Goal: Transaction & Acquisition: Purchase product/service

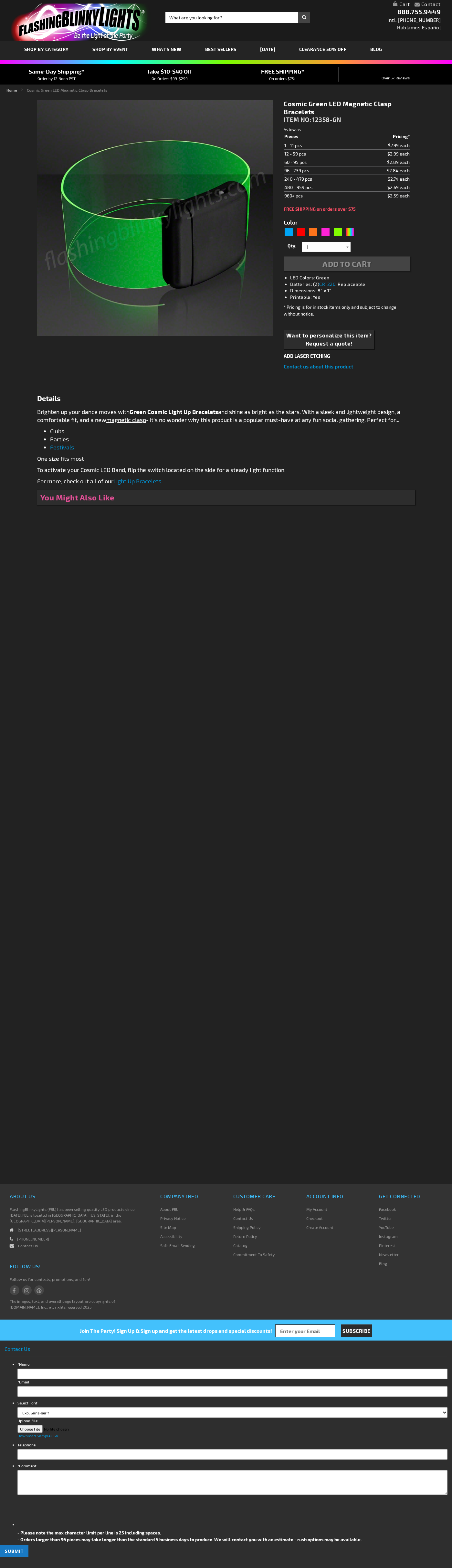
type input "5648"
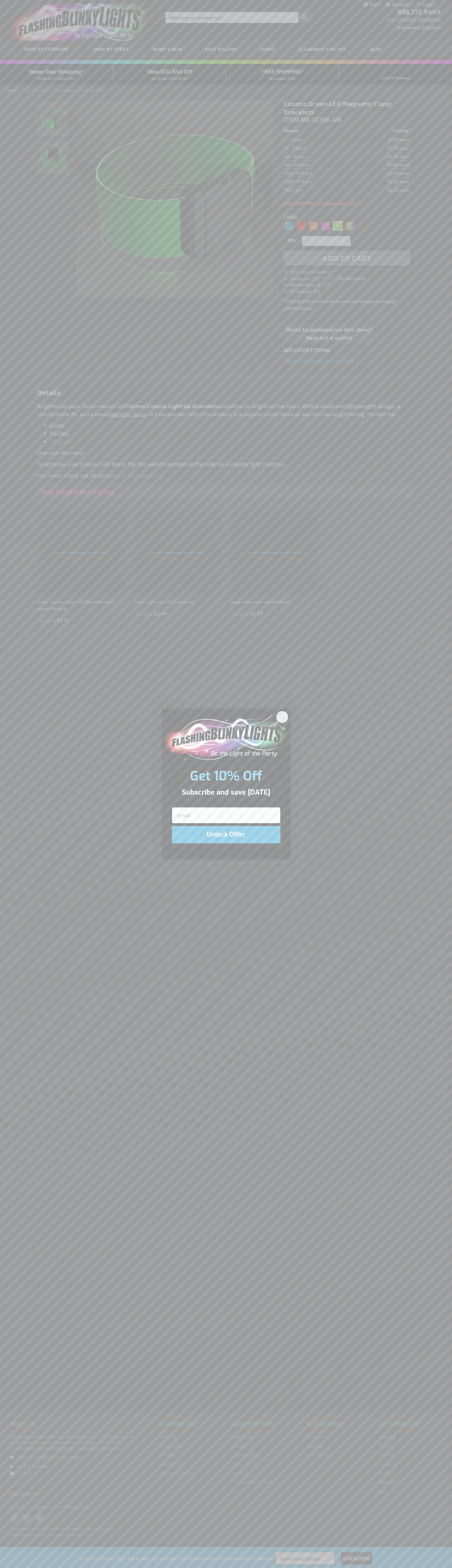
click at [282, 716] on icon "Close dialog" at bounding box center [281, 716] width 4 height 4
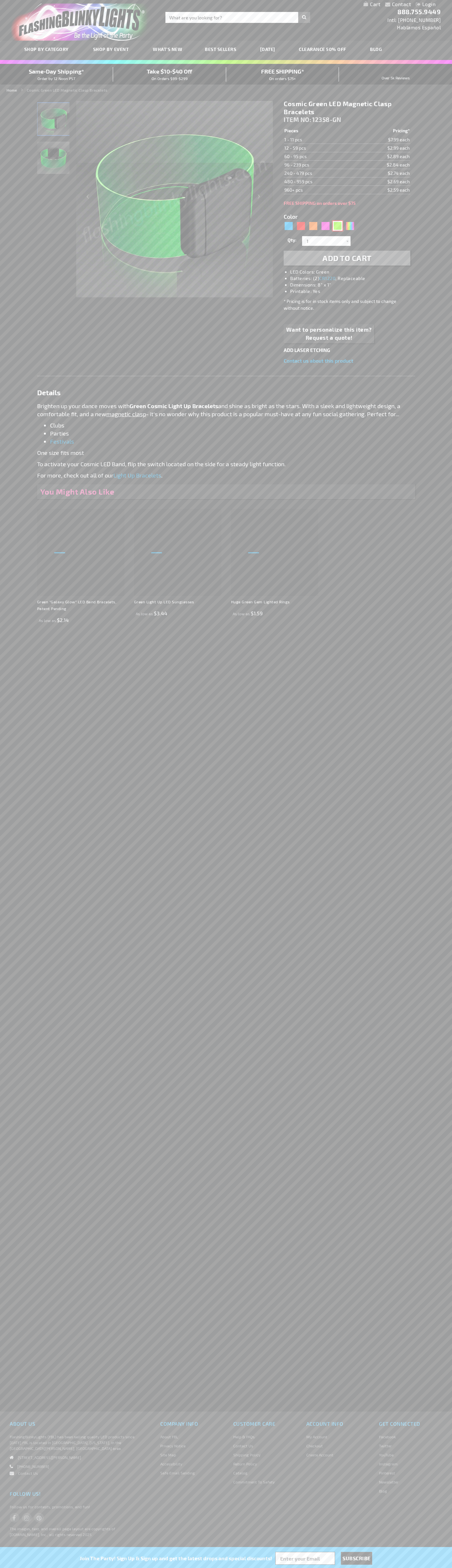
click at [337, 226] on div "Green" at bounding box center [337, 226] width 10 height 10
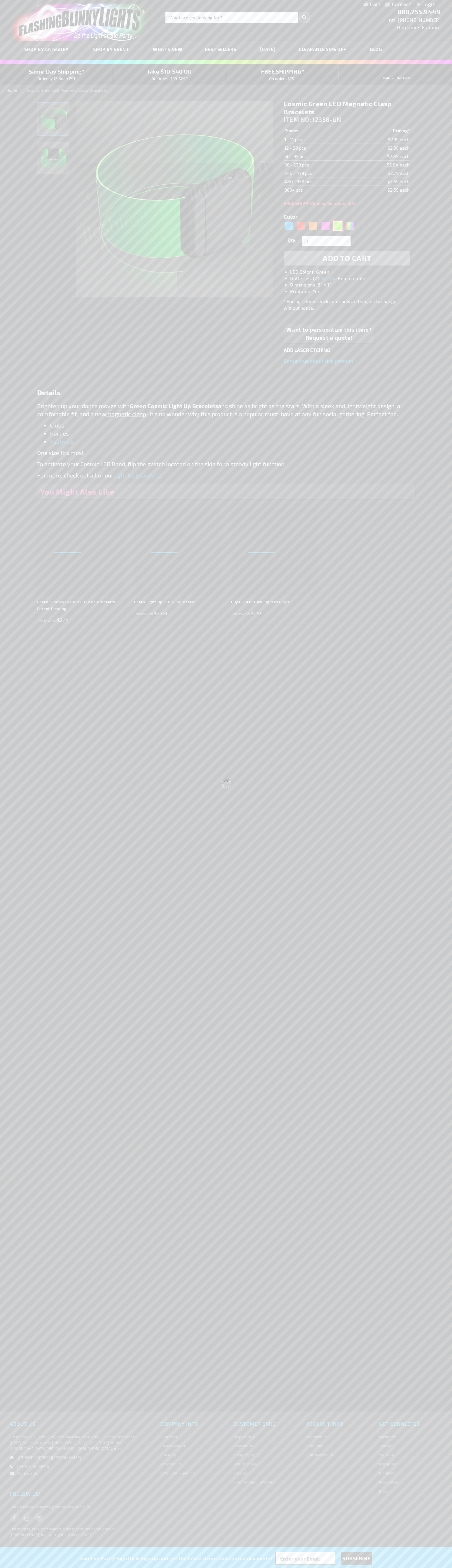
select select
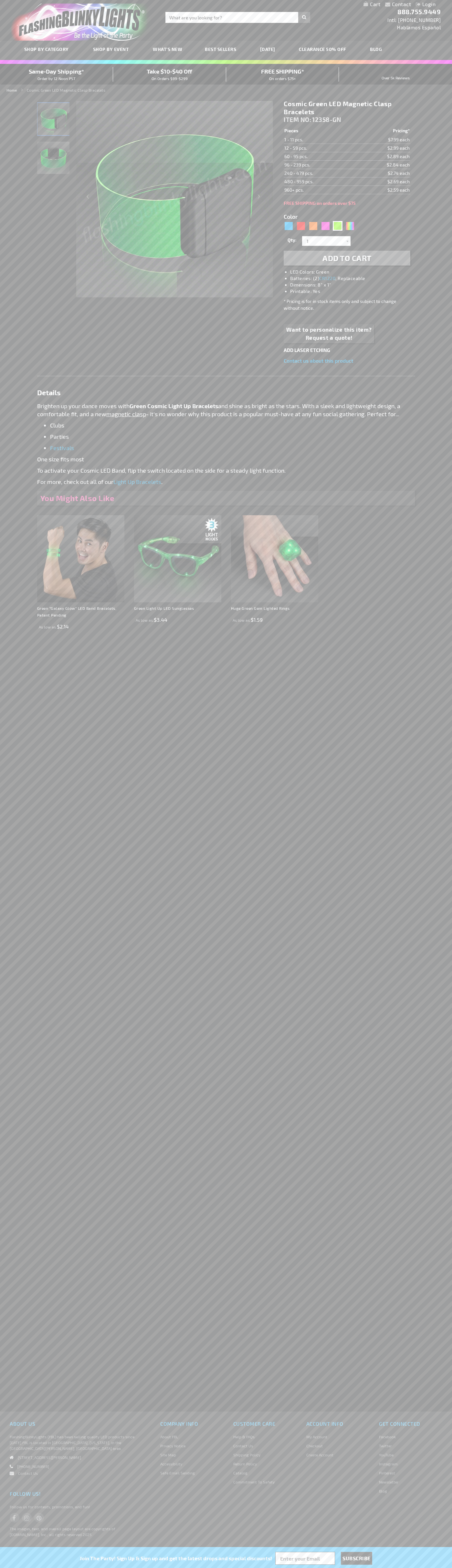
click at [347, 258] on span "Add to Cart" at bounding box center [347, 257] width 49 height 9
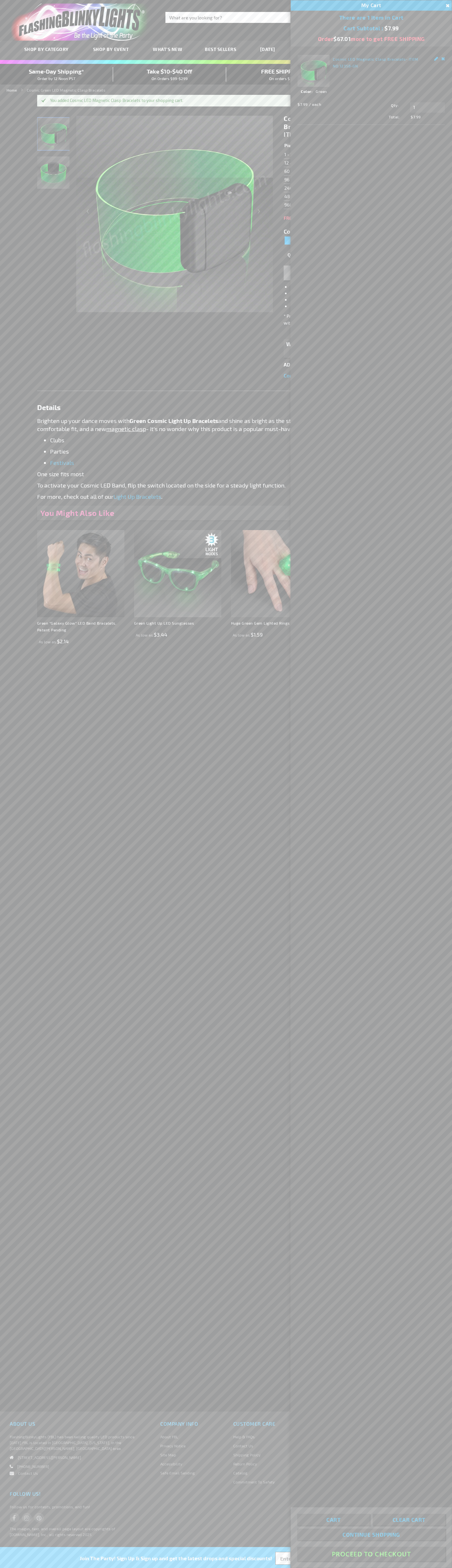
click at [371, 1554] on button "Proceed To Checkout" at bounding box center [371, 1554] width 148 height 15
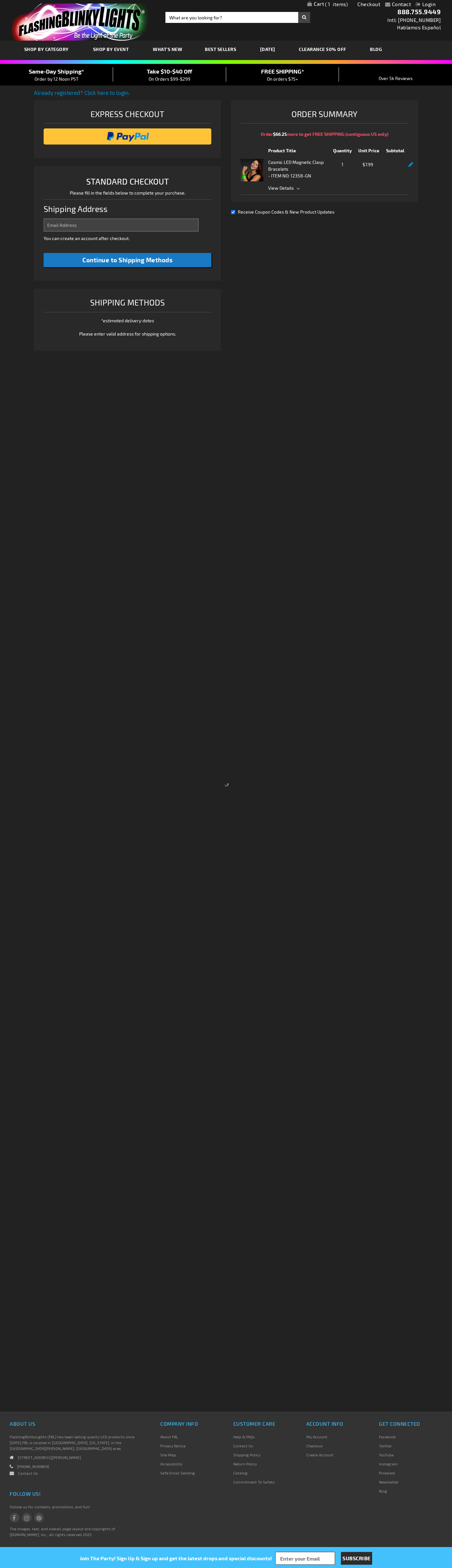
select select "US"
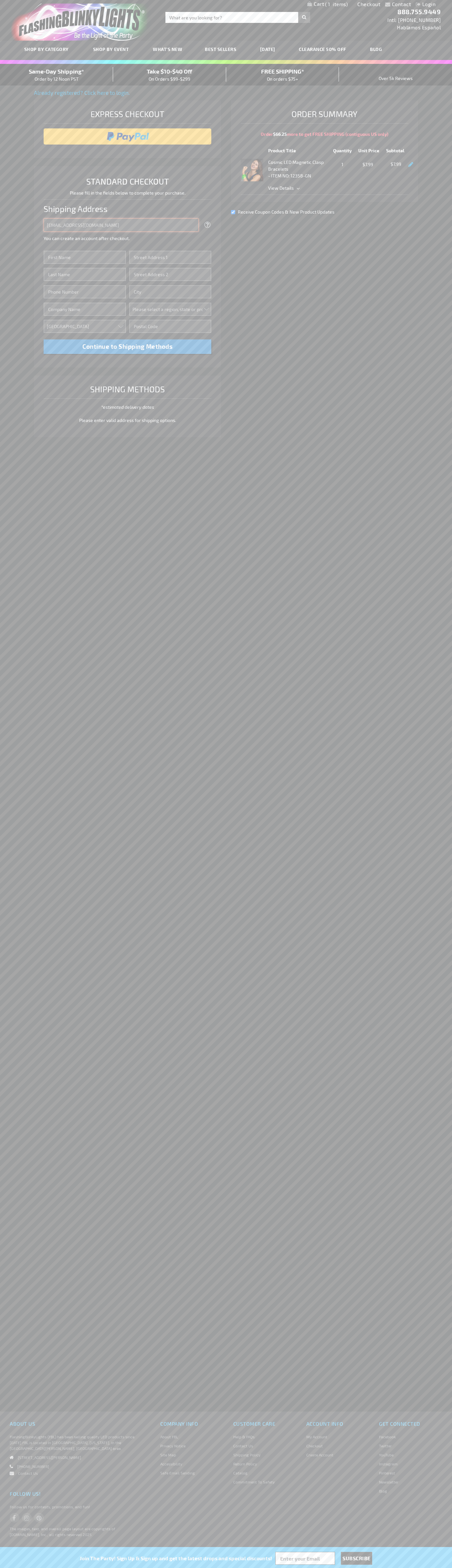
type input "johnsmith005@storebotmail.joonix.net"
type input "John"
type input "4581 Webb Street"
type input "First floor"
type input "pryor"
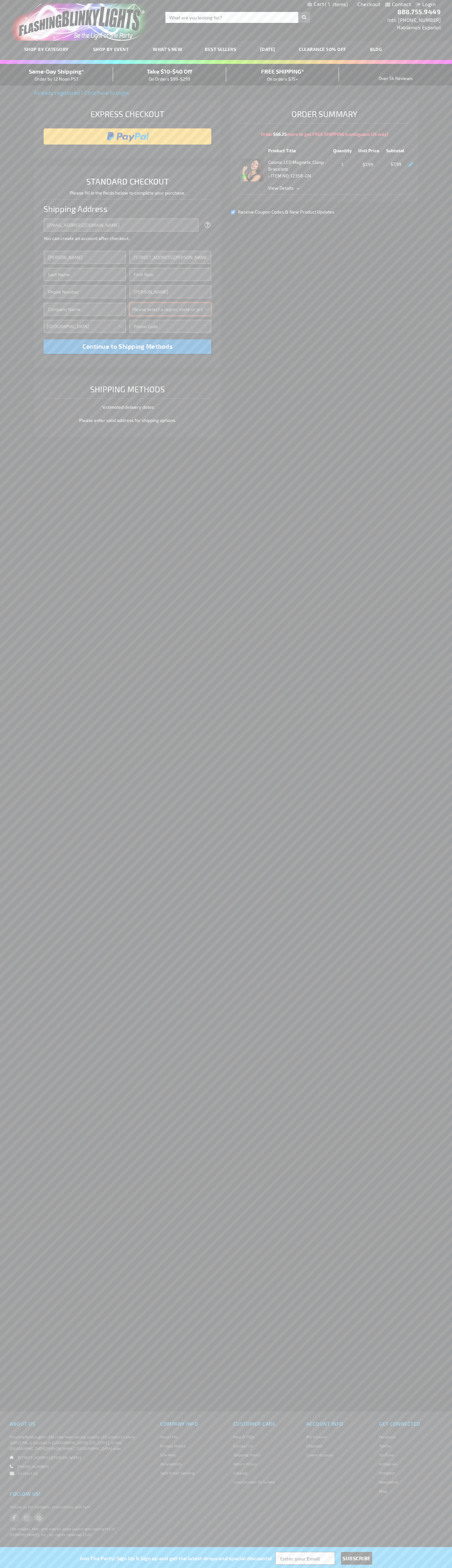
select select "48"
type input "74361"
type input "Smith"
type input "6502530000"
type input "John Smith"
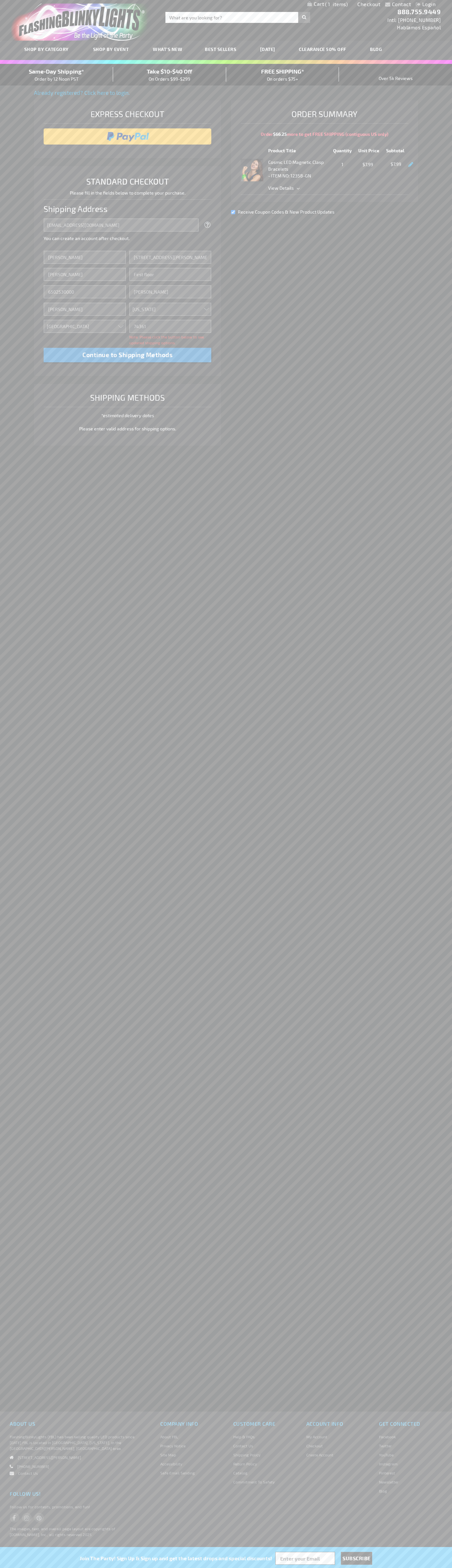
click at [57, 75] on div "Same-Day Shipping* Order by 12 Noon PST" at bounding box center [57, 74] width 113 height 15
click at [127, 136] on input "image" at bounding box center [127, 136] width 161 height 13
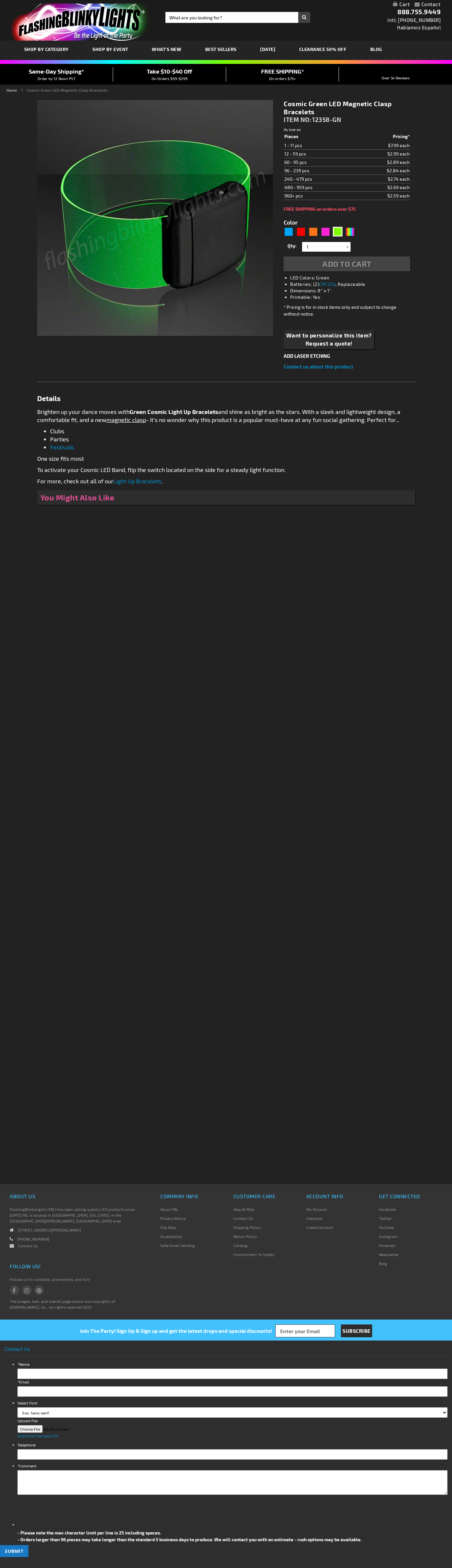
type input "5648"
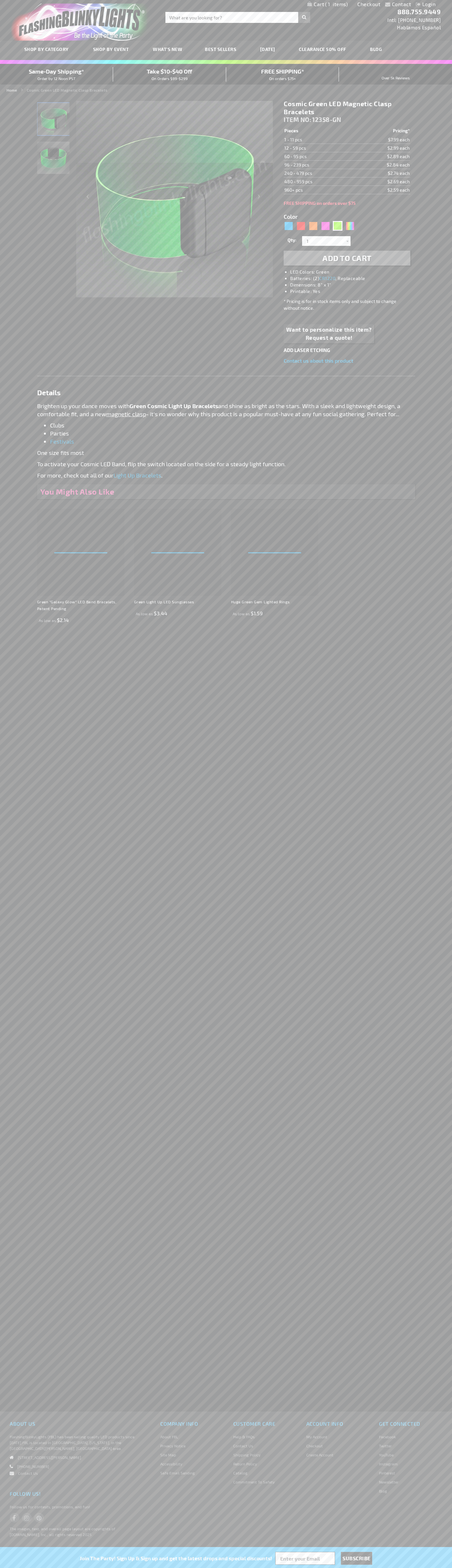
click at [327, 4] on span "1" at bounding box center [336, 4] width 23 height 6
